Goal: Task Accomplishment & Management: Complete application form

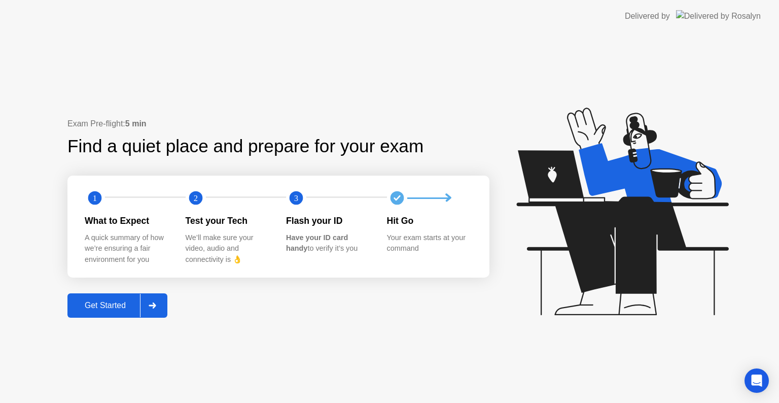
click at [118, 304] on div "Get Started" at bounding box center [106, 305] width 70 height 9
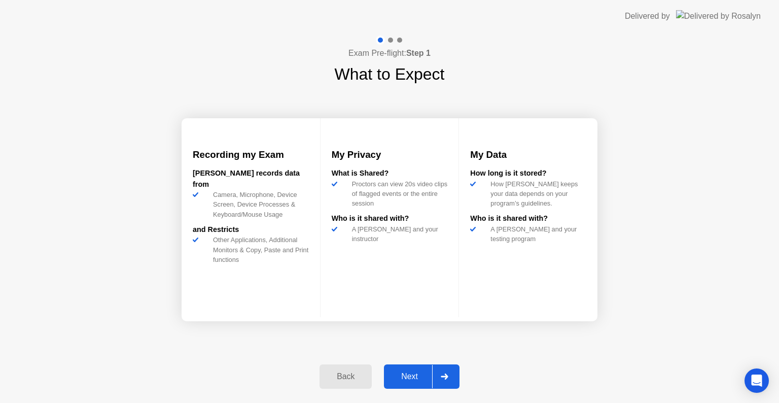
click at [404, 376] on div "Next" at bounding box center [409, 376] width 45 height 9
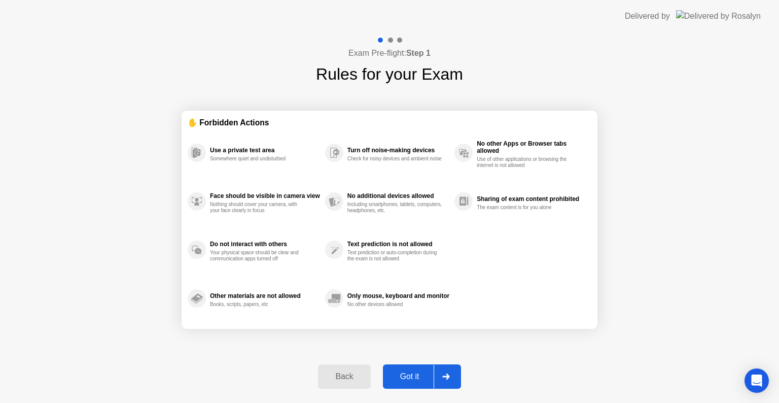
click at [404, 376] on div "Got it" at bounding box center [410, 376] width 48 height 9
select select "**********"
select select "*******"
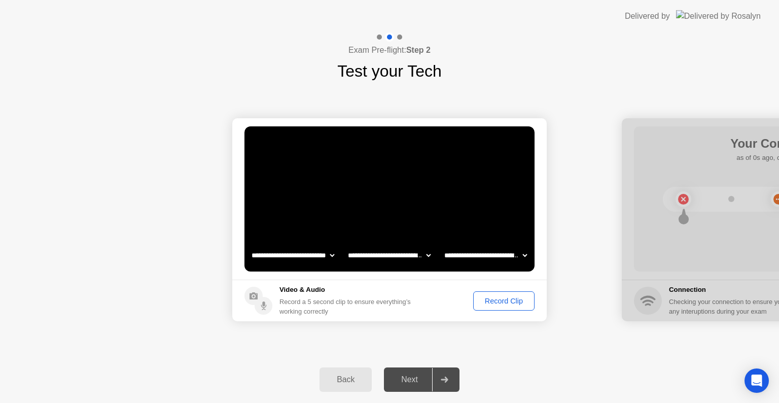
click at [516, 297] on div "Record Clip" at bounding box center [504, 301] width 54 height 8
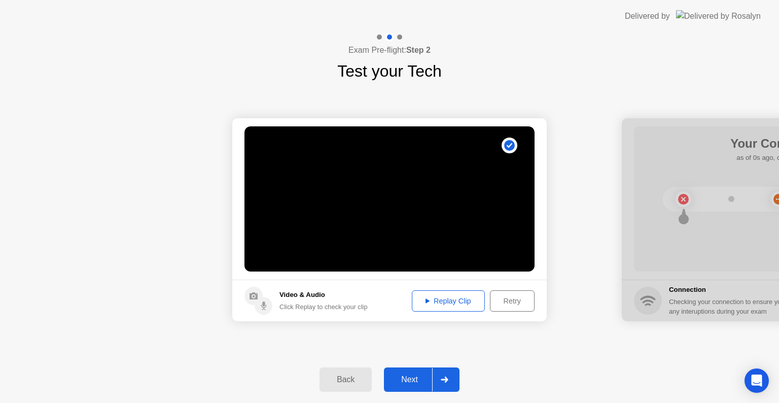
click at [416, 378] on div "Next" at bounding box center [409, 379] width 45 height 9
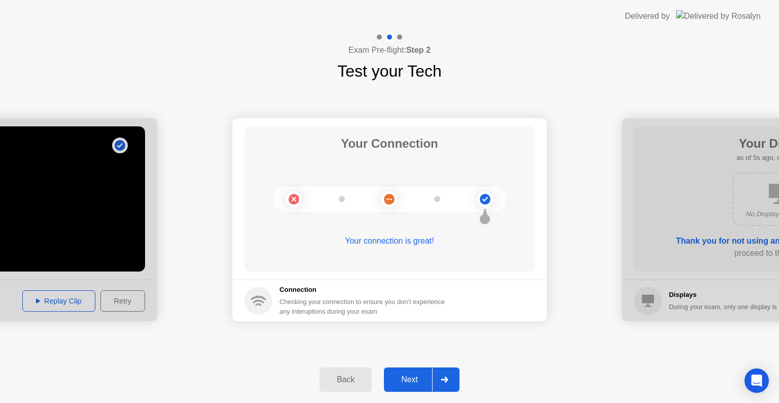
click at [415, 380] on div "Next" at bounding box center [409, 379] width 45 height 9
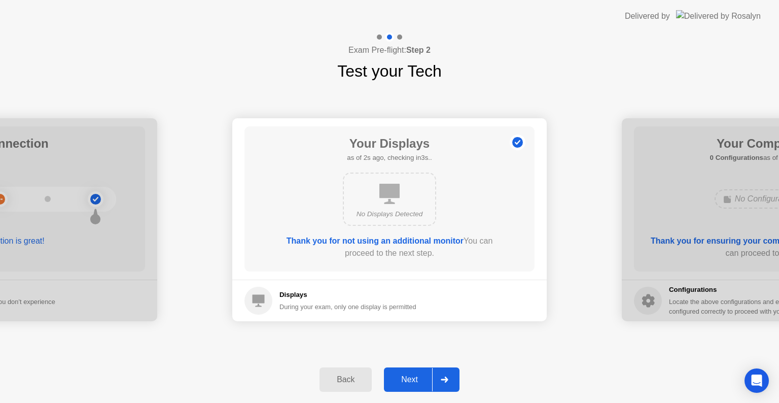
click at [416, 375] on div "Next" at bounding box center [409, 379] width 45 height 9
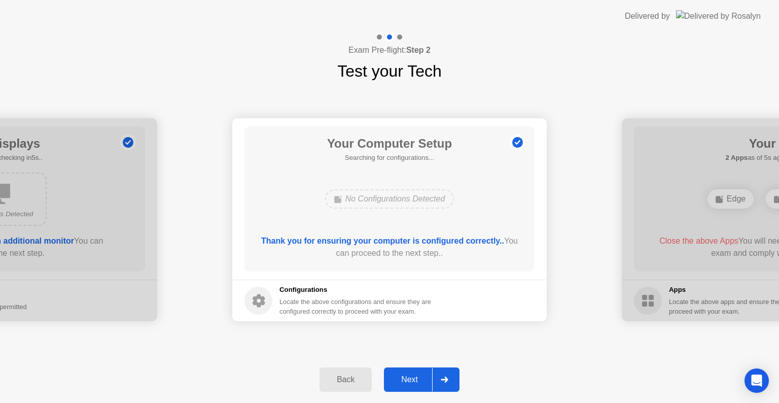
click at [411, 382] on div "Next" at bounding box center [409, 379] width 45 height 9
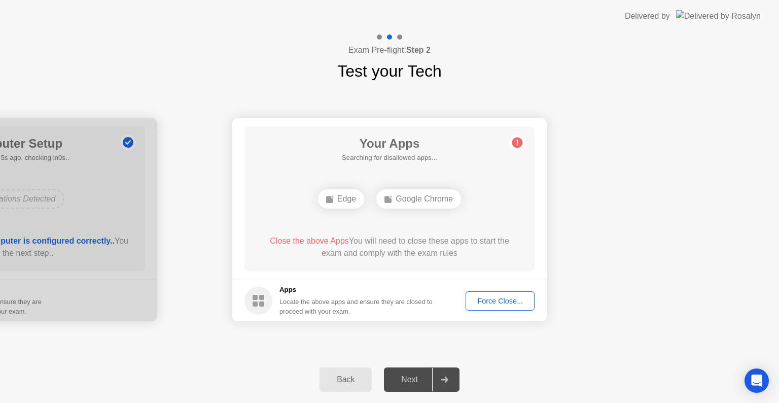
click at [510, 301] on div "Force Close..." at bounding box center [500, 301] width 62 height 8
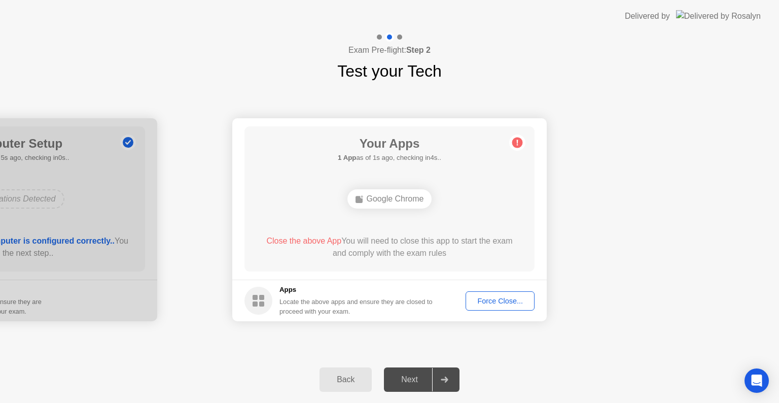
click at [493, 298] on div "Force Close..." at bounding box center [500, 301] width 62 height 8
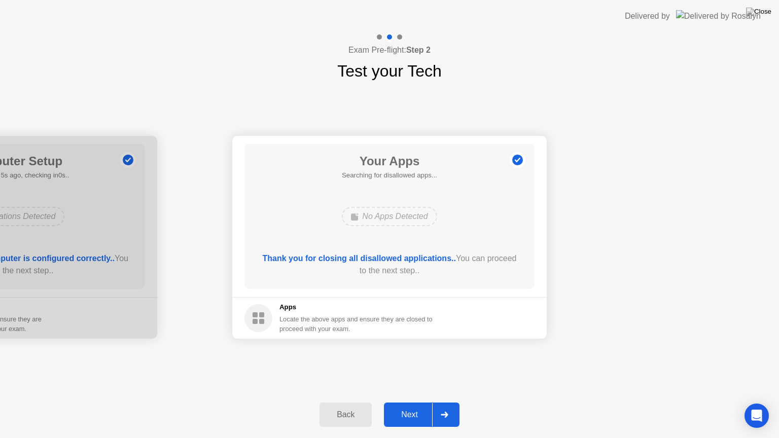
click at [414, 402] on div "Next" at bounding box center [409, 415] width 45 height 9
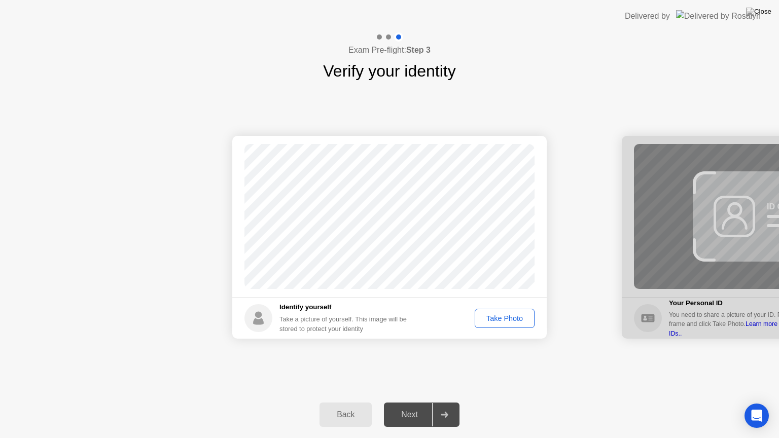
click at [514, 317] on div "Take Photo" at bounding box center [505, 319] width 53 height 8
click at [413, 402] on div "Next" at bounding box center [409, 415] width 45 height 9
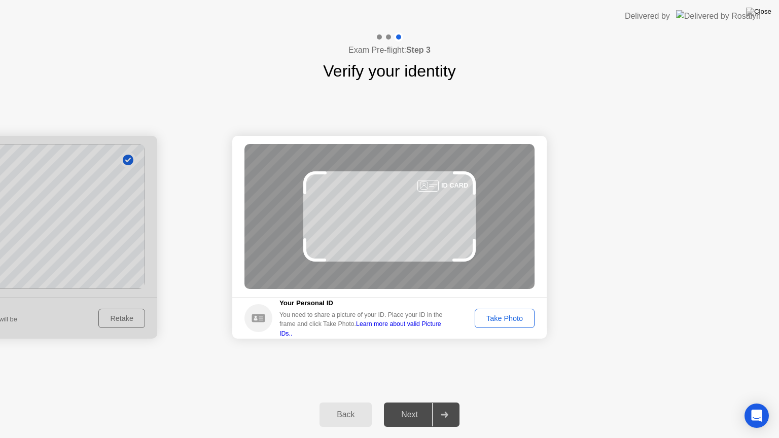
click at [504, 316] on div "Take Photo" at bounding box center [505, 319] width 53 height 8
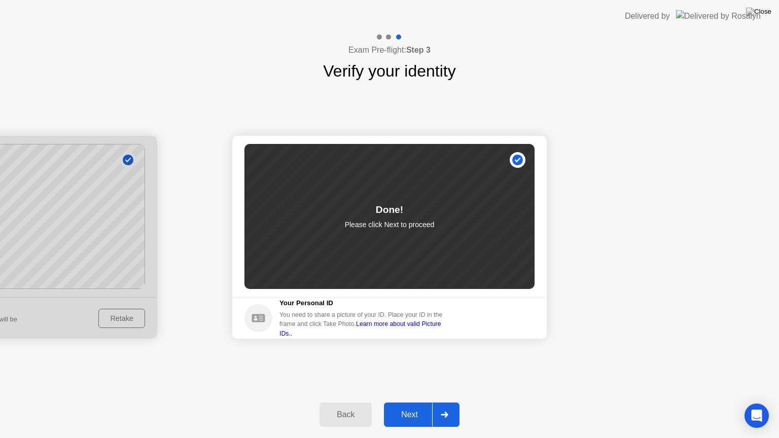
click at [406, 402] on div "Next" at bounding box center [409, 415] width 45 height 9
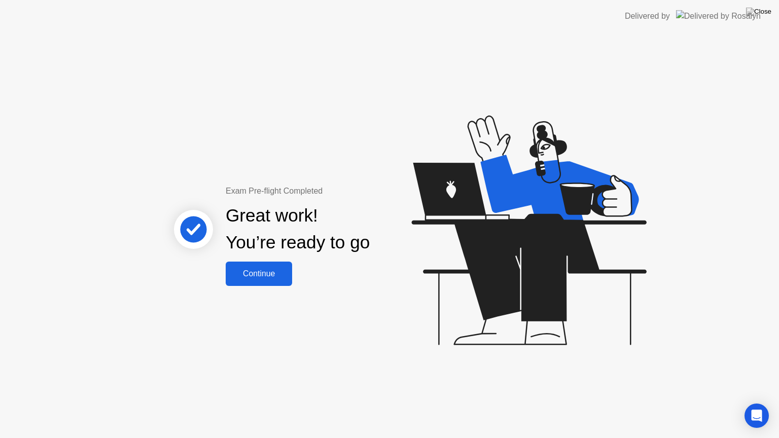
click at [268, 271] on div "Continue" at bounding box center [259, 273] width 60 height 9
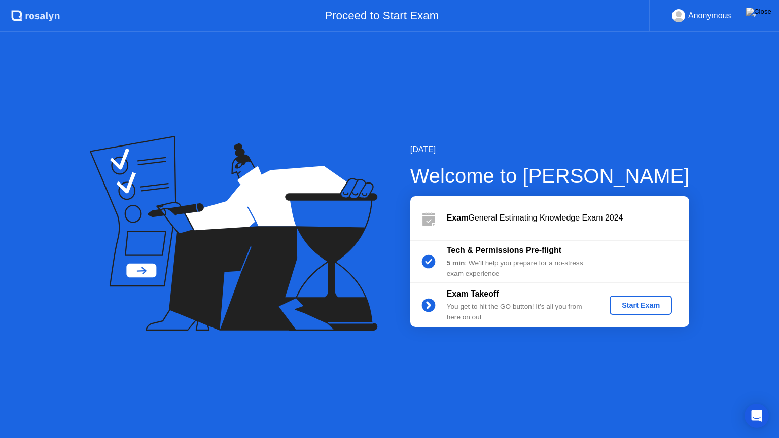
click at [632, 302] on div "Start Exam" at bounding box center [641, 305] width 54 height 8
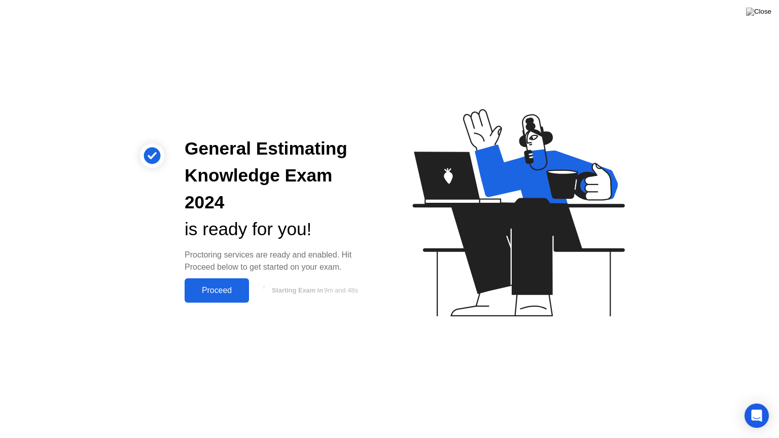
click at [214, 286] on div "Proceed" at bounding box center [217, 290] width 58 height 9
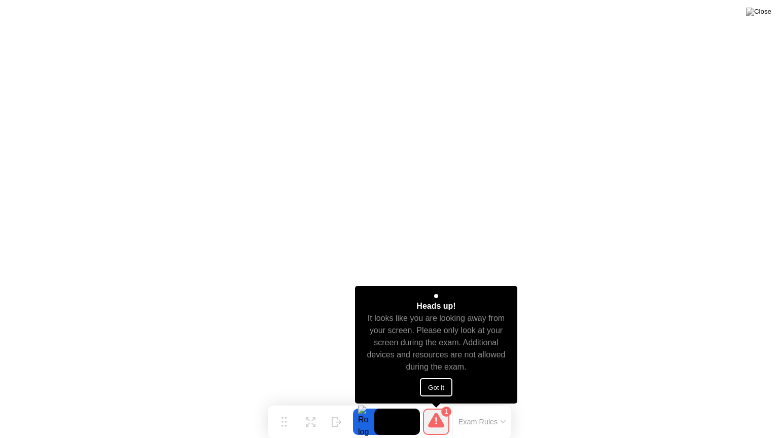
click at [440, 383] on button "Got it" at bounding box center [436, 388] width 32 height 18
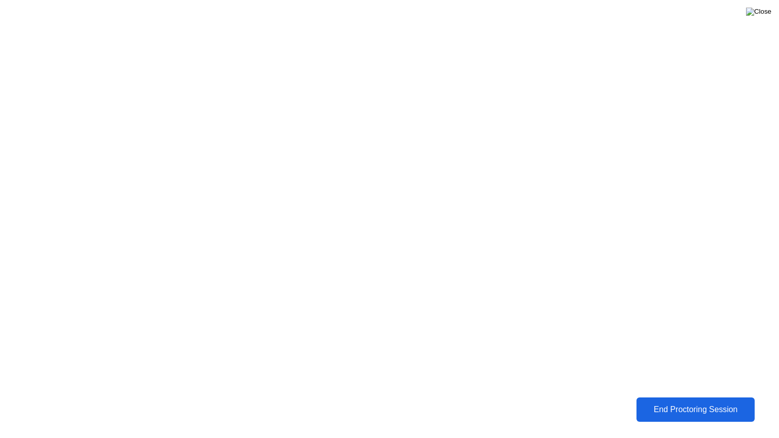
click at [767, 10] on img at bounding box center [758, 12] width 25 height 8
